Goal: Information Seeking & Learning: Learn about a topic

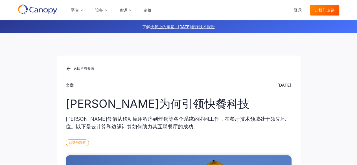
click at [171, 48] on div "返回所有资源 文章 [DATE] [PERSON_NAME]为何引领快餐科技 [PERSON_NAME]凭借从移动应用程序到炸锅等各个系统的协同工作，在餐厅技…" at bounding box center [179, 98] width 244 height 131
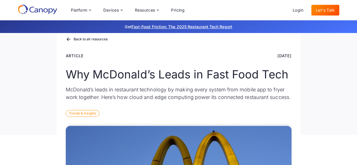
scroll to position [29, 0]
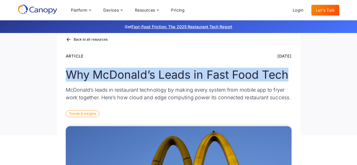
drag, startPoint x: 67, startPoint y: 74, endPoint x: 298, endPoint y: 78, distance: 231.4
click at [298, 78] on div "Back to all resources Article Aug 20, 2025 Why McDonald’s Leads in Fast Food Te…" at bounding box center [179, 81] width 244 height 109
copy h1 "Why McDonald’s Leads in Fast Food Tech"
